Goal: Task Accomplishment & Management: Manage account settings

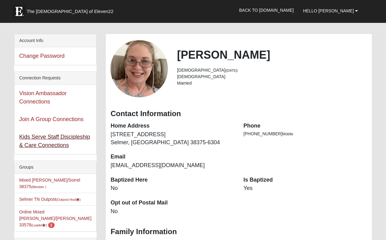
scroll to position [54, 0]
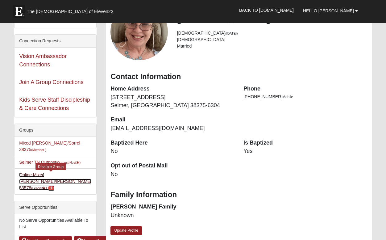
click at [73, 175] on link "Online Mixed Monge/Fredrickson 33578 (Leader ) 1" at bounding box center [55, 181] width 72 height 18
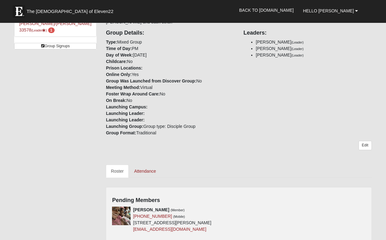
scroll to position [204, 0]
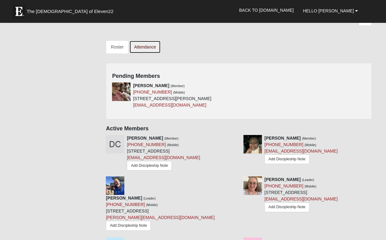
click at [143, 40] on link "Attendance" at bounding box center [145, 46] width 32 height 13
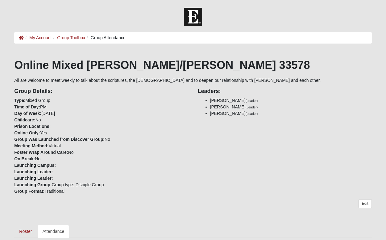
click at [147, 40] on ol "My Account Group Toolbox Group Attendance" at bounding box center [192, 37] width 357 height 11
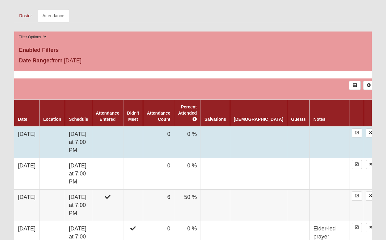
click at [174, 131] on td "0" at bounding box center [158, 142] width 31 height 32
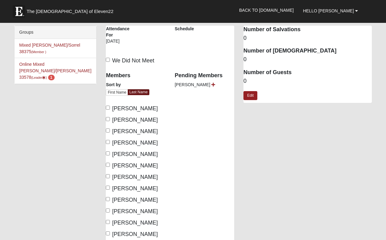
click at [58, 160] on div "Groups Mixed [PERSON_NAME]/Sorrel 38375 (Member ) Online Mixed [PERSON_NAME]/[P…" at bounding box center [193, 165] width 367 height 279
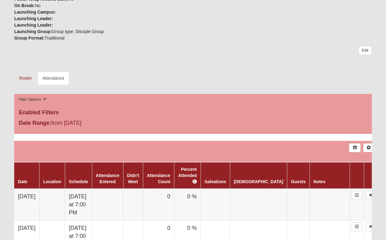
scroll to position [188, 0]
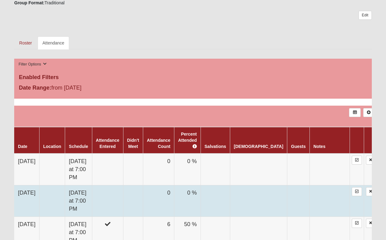
click at [118, 195] on td at bounding box center [107, 200] width 31 height 31
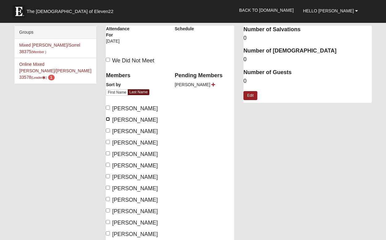
click at [108, 118] on input "[PERSON_NAME]" at bounding box center [108, 119] width 4 height 4
checkbox input "true"
click at [109, 131] on input "[PERSON_NAME]" at bounding box center [108, 130] width 4 height 4
checkbox input "true"
click at [108, 141] on input "[PERSON_NAME]" at bounding box center [108, 142] width 4 height 4
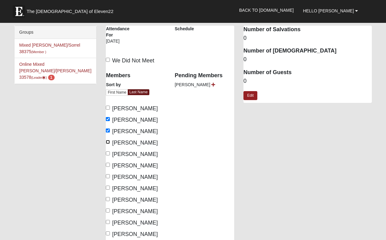
checkbox input "true"
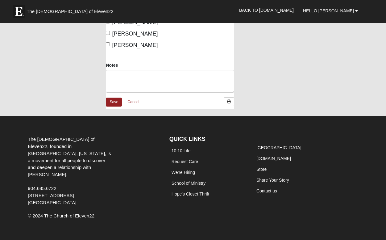
scroll to position [190, 0]
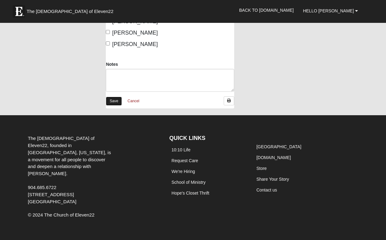
click at [113, 101] on link "Save" at bounding box center [114, 101] width 16 height 9
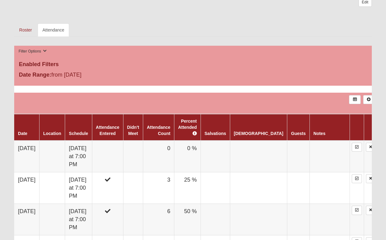
scroll to position [210, 0]
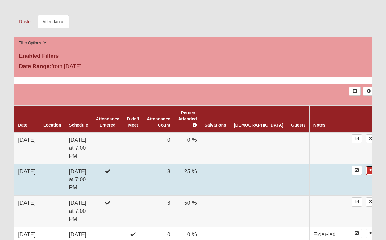
click at [368, 166] on link at bounding box center [370, 170] width 9 height 9
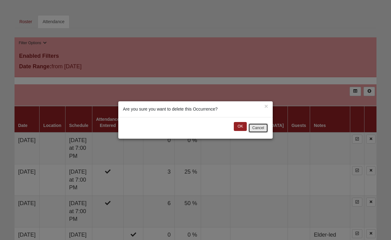
click at [254, 129] on button "Cancel" at bounding box center [258, 128] width 20 height 10
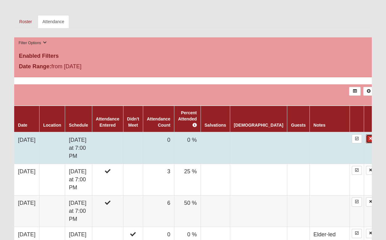
click at [368, 134] on link at bounding box center [370, 138] width 9 height 9
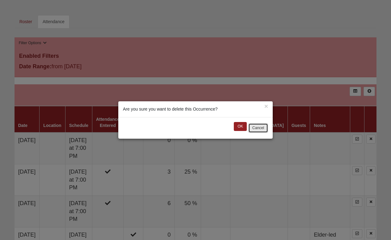
click at [255, 128] on button "Cancel" at bounding box center [258, 128] width 20 height 10
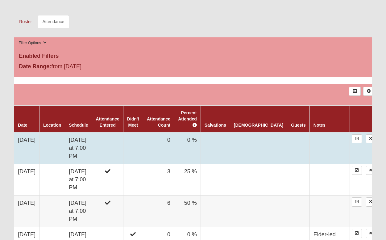
click at [174, 135] on td "0" at bounding box center [158, 148] width 31 height 32
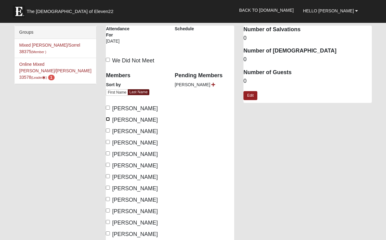
click at [107, 118] on input "Franklin, Juanita" at bounding box center [108, 119] width 4 height 4
checkbox input "true"
click at [108, 131] on input "Fredrickson, Jim" at bounding box center [108, 130] width 4 height 4
checkbox input "true"
click at [109, 140] on input "Fredrickson, Tiffany" at bounding box center [108, 142] width 4 height 4
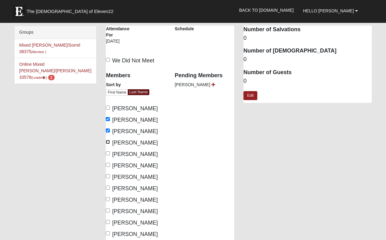
checkbox input "true"
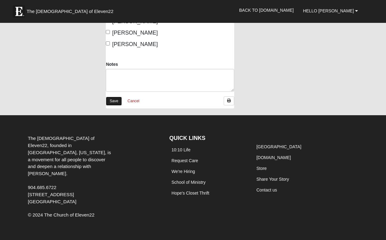
click at [111, 101] on link "Save" at bounding box center [114, 101] width 16 height 9
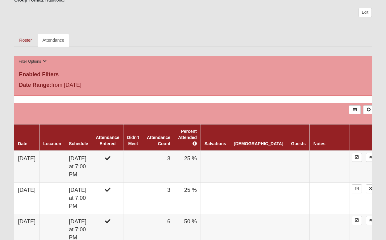
scroll to position [192, 0]
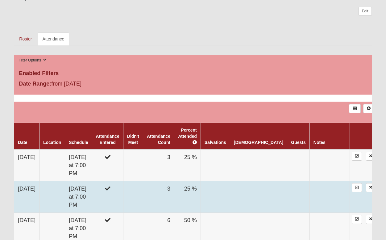
click at [174, 183] on td "3" at bounding box center [158, 196] width 31 height 31
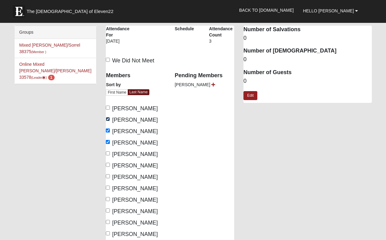
click at [107, 119] on input "[PERSON_NAME]" at bounding box center [108, 119] width 4 height 4
checkbox input "false"
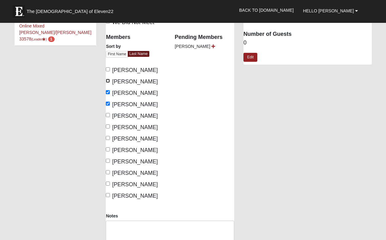
scroll to position [45, 0]
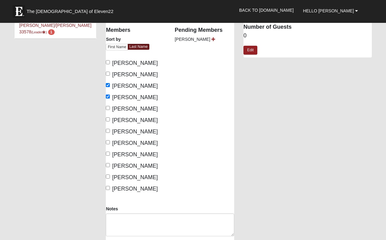
click at [110, 153] on label "[PERSON_NAME]" at bounding box center [132, 154] width 52 height 8
click at [110, 153] on input "[PERSON_NAME]" at bounding box center [108, 154] width 4 height 4
checkbox input "true"
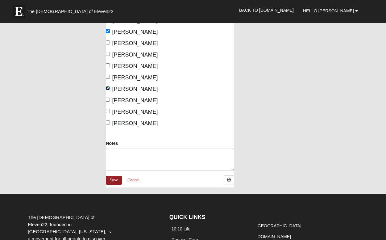
scroll to position [190, 0]
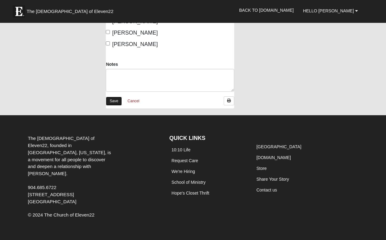
click at [111, 103] on link "Save" at bounding box center [114, 101] width 16 height 9
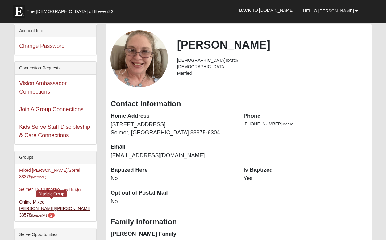
scroll to position [40, 0]
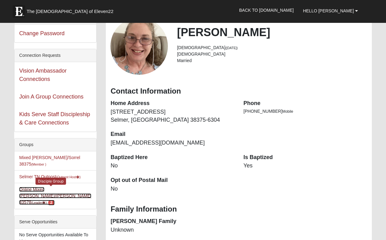
click at [74, 190] on link "Online Mixed [PERSON_NAME]/[PERSON_NAME] 33578 (Leader ) 2" at bounding box center [55, 196] width 72 height 18
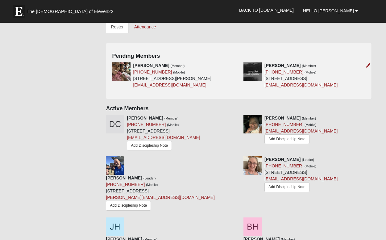
scroll to position [215, 0]
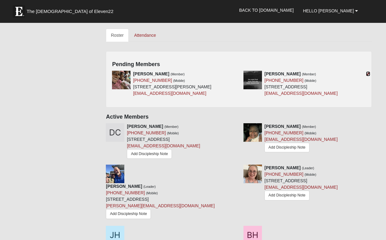
click at [368, 72] on icon at bounding box center [368, 74] width 4 height 4
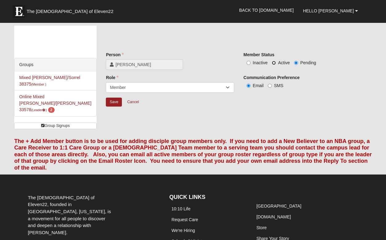
click at [274, 62] on input "Active" at bounding box center [274, 63] width 4 height 4
radio input "true"
click at [114, 102] on input "Save" at bounding box center [114, 102] width 16 height 9
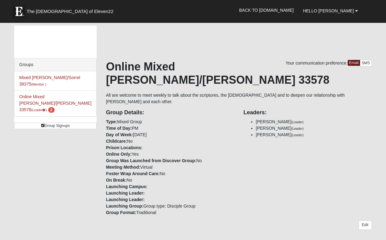
scroll to position [213, 0]
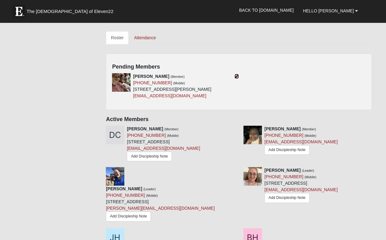
click at [237, 74] on icon at bounding box center [237, 76] width 4 height 4
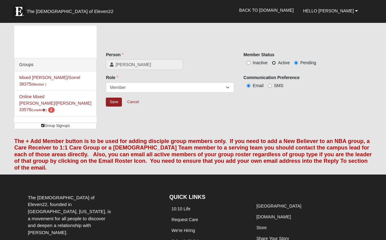
click at [274, 62] on input "Active" at bounding box center [274, 63] width 4 height 4
radio input "true"
click at [113, 104] on input "Save" at bounding box center [114, 102] width 16 height 9
